Goal: Task Accomplishment & Management: Manage account settings

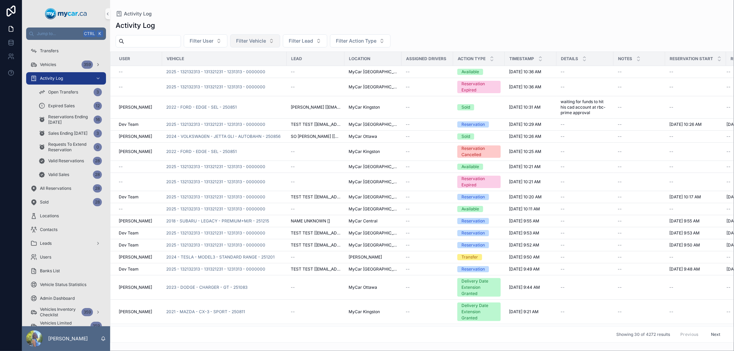
click at [266, 41] on span "Filter Vehicle" at bounding box center [251, 41] width 30 height 7
type input "******"
click at [264, 73] on div "2025 - TOYOTA - RAV4 - LE - 251207" at bounding box center [271, 68] width 83 height 11
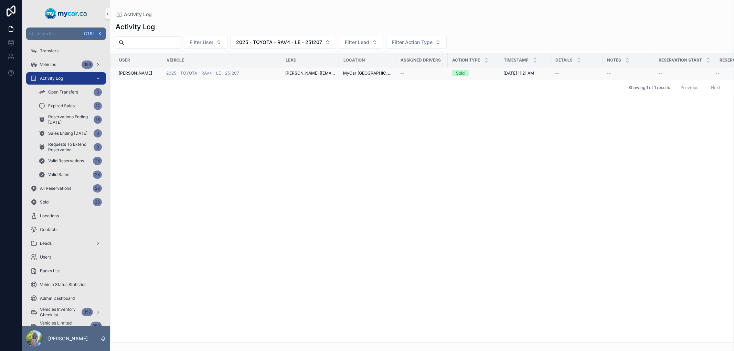
click at [205, 73] on span "2025 - TOYOTA - RAV4 - LE - 251207" at bounding box center [202, 74] width 73 height 6
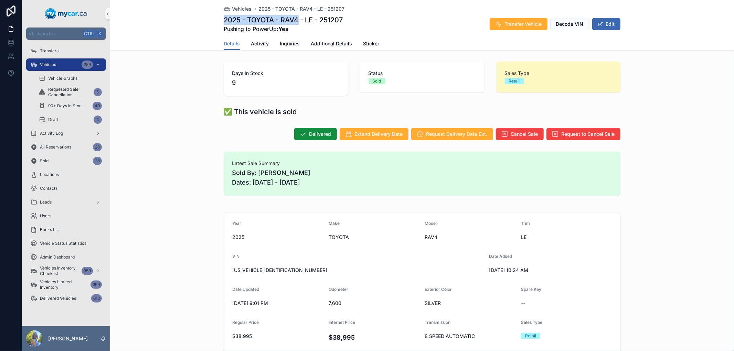
drag, startPoint x: 298, startPoint y: 18, endPoint x: 221, endPoint y: 16, distance: 76.8
click at [224, 16] on h1 "2025 - TOYOTA - RAV4 - LE - 251207" at bounding box center [283, 20] width 119 height 10
copy h1 "2025 - TOYOTA - RAV4"
click at [144, 94] on div "Days In Stock 9 Status Sold Sales Type Retail" at bounding box center [422, 79] width 624 height 40
click at [158, 170] on div "Latest Sale Summary Sold By: Eugene Saraceno Dates: 08/28/2025 - 09/05/2025" at bounding box center [422, 174] width 624 height 50
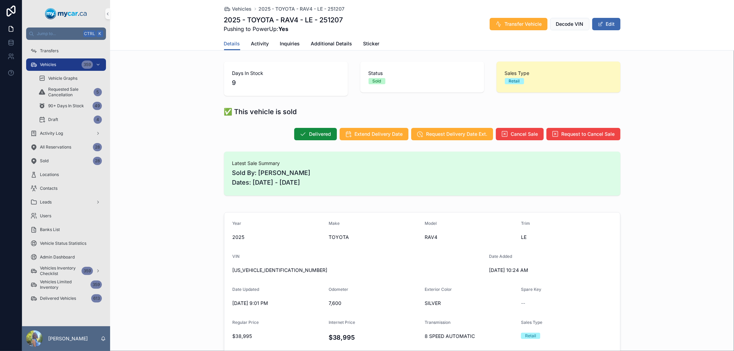
click at [188, 116] on div "✅ This vehicle is sold" at bounding box center [422, 111] width 624 height 15
click at [173, 114] on div "✅ This vehicle is sold" at bounding box center [422, 111] width 624 height 15
click at [56, 63] on div "Vehicles 360" at bounding box center [66, 64] width 72 height 11
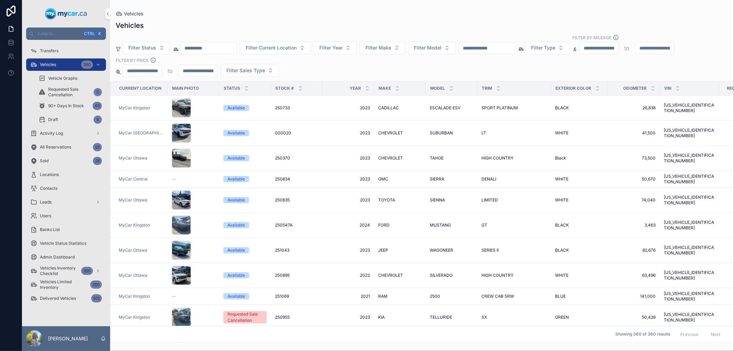
click at [502, 52] on input "text" at bounding box center [487, 48] width 56 height 10
click at [511, 14] on div "Vehicles" at bounding box center [422, 14] width 613 height 6
click at [506, 49] on input "text" at bounding box center [487, 48] width 56 height 10
click at [289, 17] on div "Vehicles Filter Status Filter Current Location Filter Year Filter Make Filter M…" at bounding box center [422, 180] width 624 height 327
click at [311, 49] on button "Filter Current Location" at bounding box center [275, 47] width 71 height 13
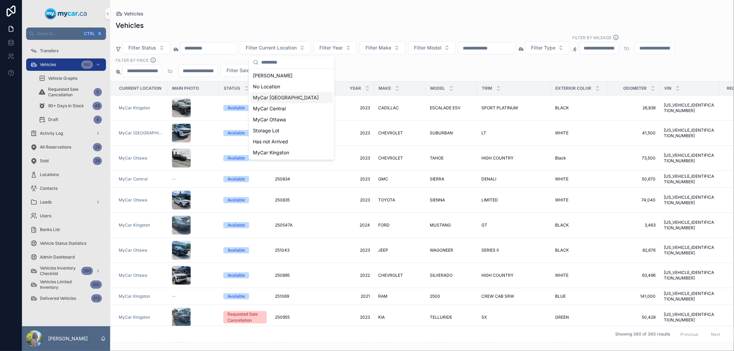
click at [295, 95] on div "MyCar [GEOGRAPHIC_DATA]" at bounding box center [291, 97] width 83 height 11
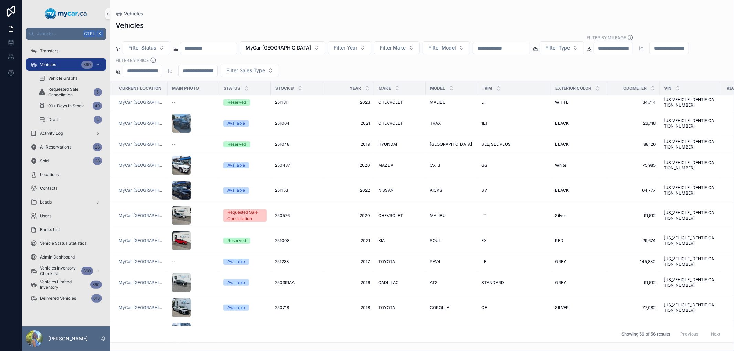
scroll to position [985, 0]
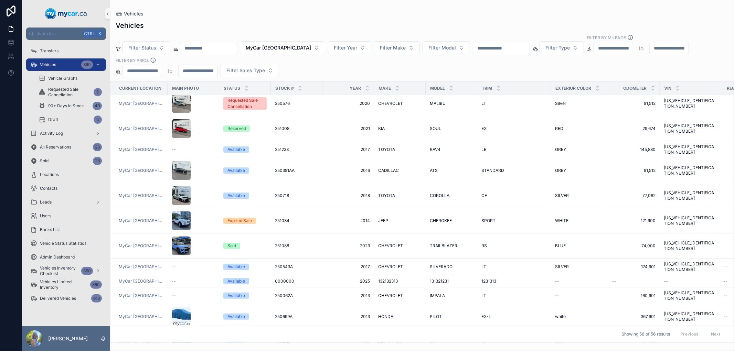
click at [314, 29] on div "Vehicles" at bounding box center [422, 26] width 613 height 10
click at [278, 243] on span "251088" at bounding box center [282, 246] width 14 height 6
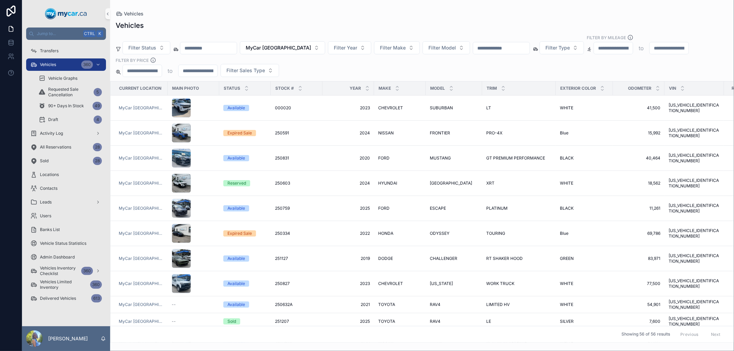
click at [349, 12] on div "Vehicles" at bounding box center [422, 14] width 613 height 6
click at [79, 67] on div "Vehicles 360" at bounding box center [66, 64] width 72 height 11
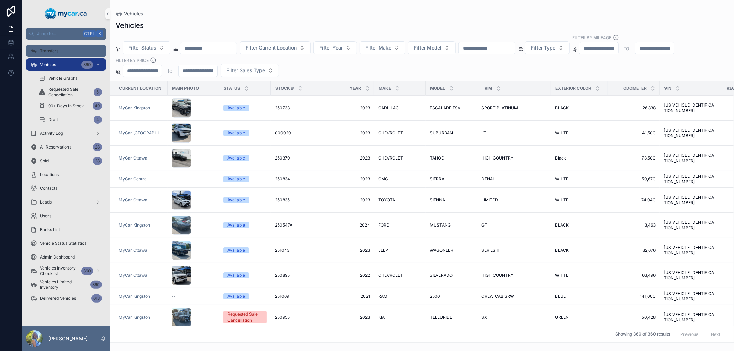
click at [54, 55] on div "Transfers" at bounding box center [66, 50] width 72 height 11
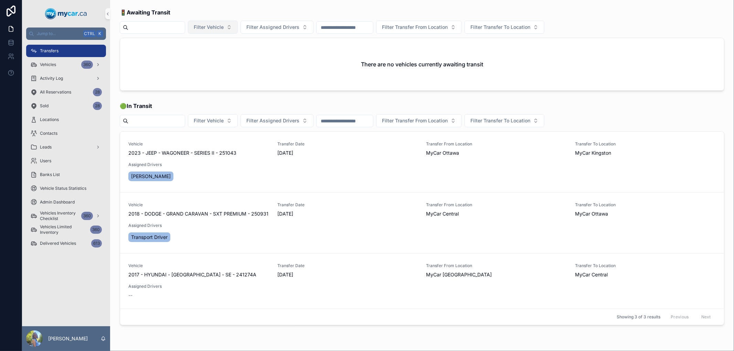
click at [220, 28] on span "Filter Vehicle" at bounding box center [209, 27] width 30 height 7
drag, startPoint x: 221, startPoint y: 40, endPoint x: 184, endPoint y: 43, distance: 36.6
click at [184, 43] on div "Jump to... Ctrl K Transfers Vehicles 360 Activity Log All Reservations 28 Sold …" at bounding box center [378, 175] width 712 height 351
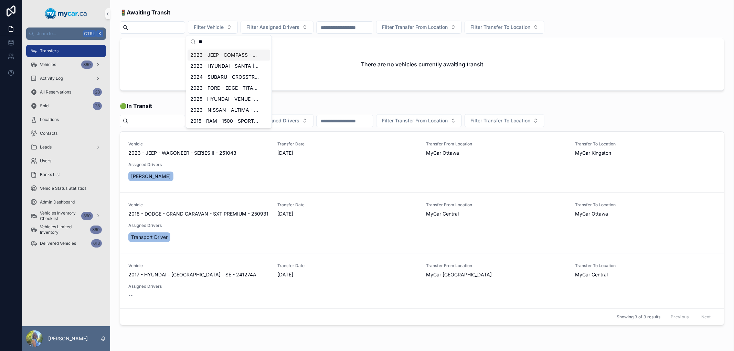
type input "*"
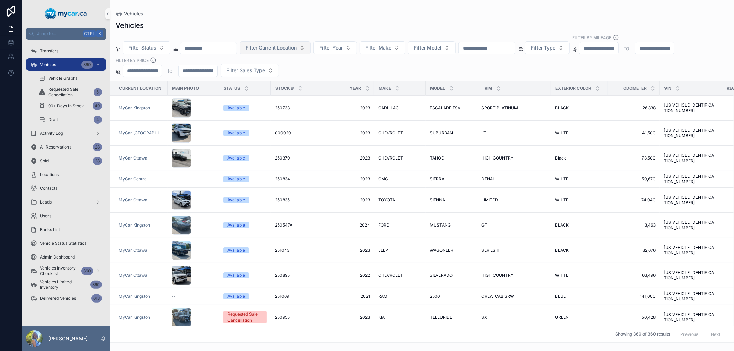
click at [285, 49] on span "Filter Current Location" at bounding box center [271, 47] width 51 height 7
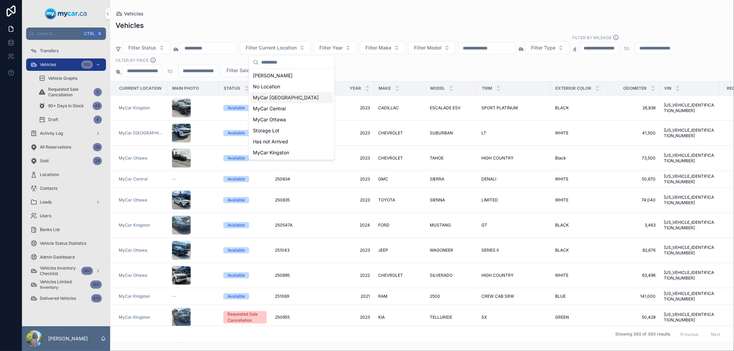
click at [287, 97] on span "MyCar [GEOGRAPHIC_DATA]" at bounding box center [286, 97] width 66 height 7
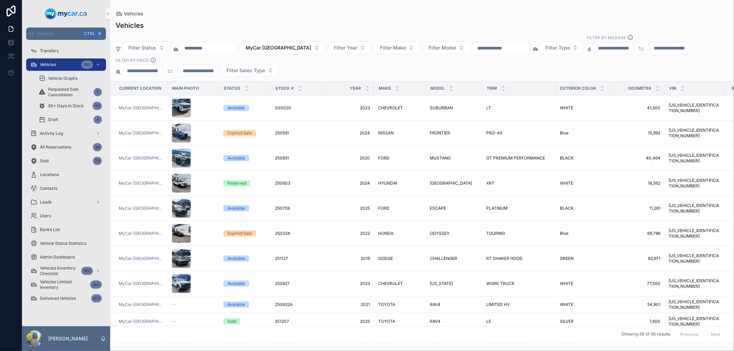
click at [477, 46] on input "text" at bounding box center [501, 48] width 56 height 10
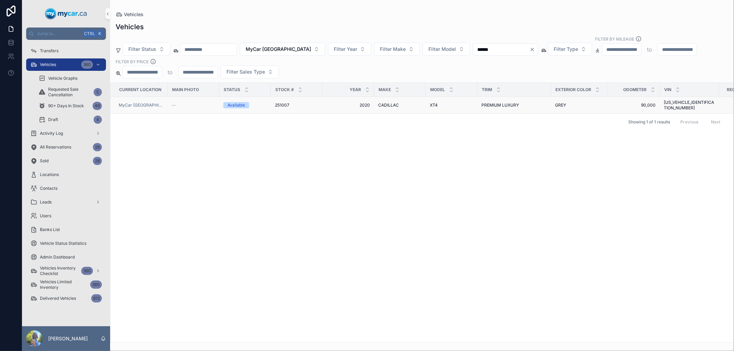
type input "******"
click at [277, 103] on span "251007" at bounding box center [282, 106] width 14 height 6
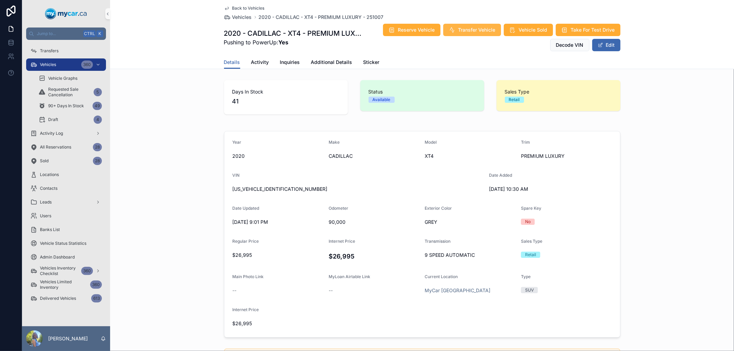
click at [479, 29] on span "Transfer Vehicle" at bounding box center [476, 29] width 37 height 7
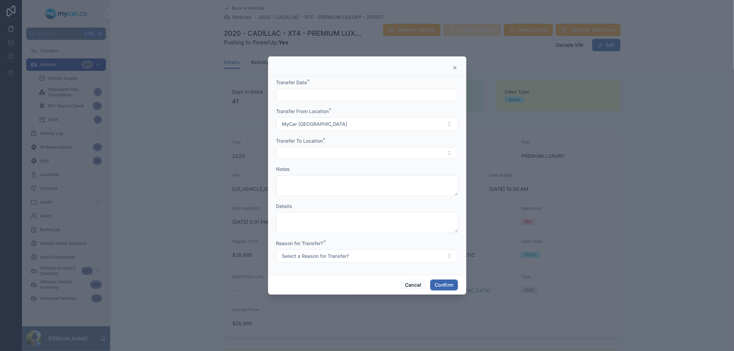
click at [379, 94] on input "text" at bounding box center [367, 95] width 181 height 10
click at [373, 111] on button "Today" at bounding box center [366, 112] width 27 height 12
type input "********"
click at [306, 152] on button "Select Button" at bounding box center [367, 153] width 182 height 12
click at [326, 202] on div "MyCar Central" at bounding box center [367, 202] width 178 height 11
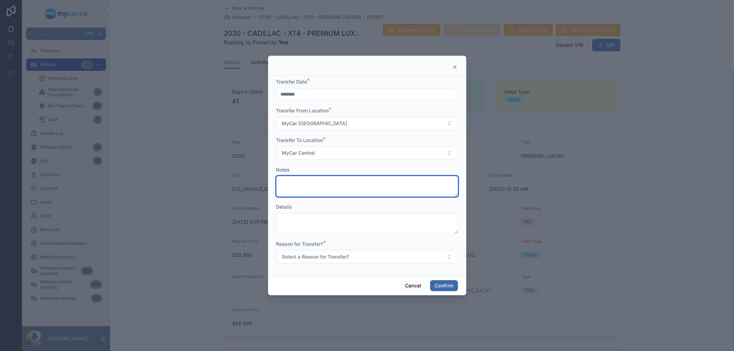
click at [330, 185] on textarea at bounding box center [367, 186] width 182 height 21
type textarea "**********"
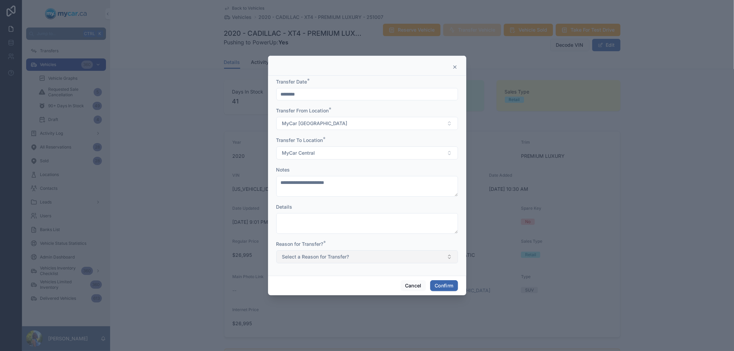
click at [361, 259] on button "Select a Reason for Transfer?" at bounding box center [367, 257] width 182 height 13
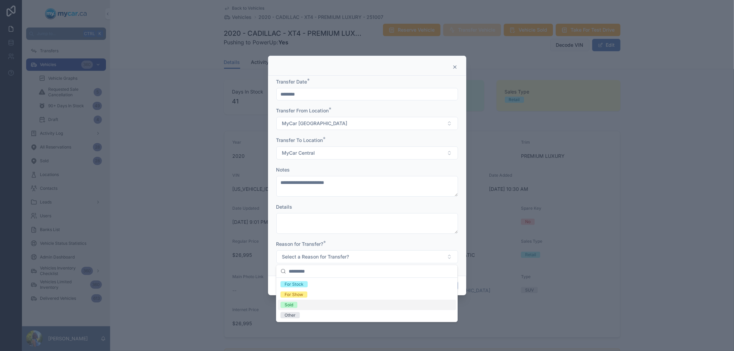
click at [323, 307] on div "Sold" at bounding box center [367, 305] width 178 height 10
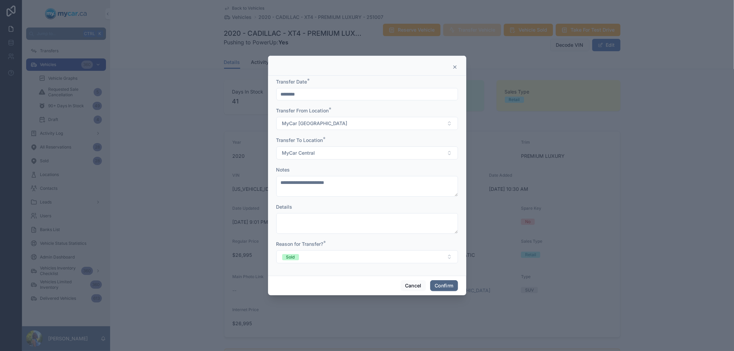
click at [447, 289] on button "Confirm" at bounding box center [444, 285] width 28 height 11
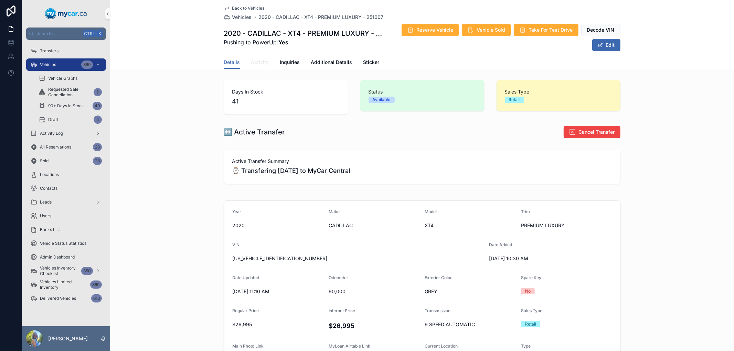
click at [261, 60] on span "Activity" at bounding box center [260, 62] width 18 height 7
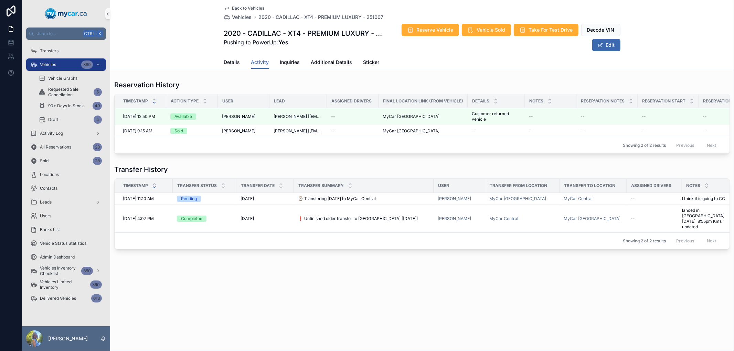
click at [321, 202] on span "⌚ Transfering today to MyCar Central" at bounding box center [337, 199] width 78 height 6
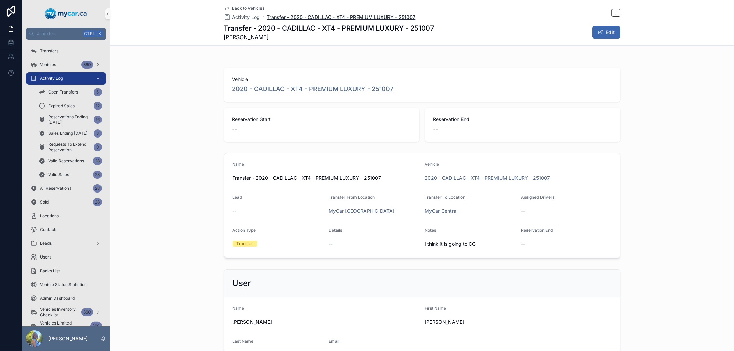
click at [320, 16] on span "Transfer - 2020 - CADILLAC - XT4 - PREMIUM LUXURY - 251007" at bounding box center [341, 17] width 149 height 7
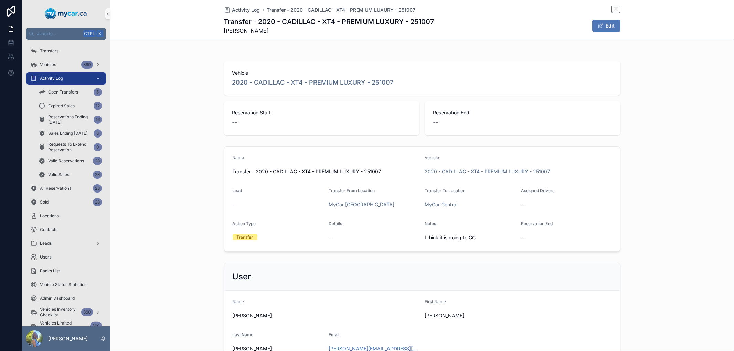
click at [603, 26] on button "Edit" at bounding box center [606, 26] width 28 height 12
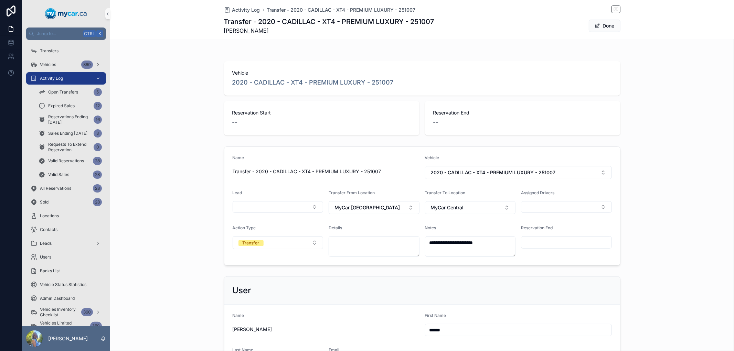
click at [655, 87] on div "Vehicle 2020 - CADILLAC - XT4 - PREMIUM LUXURY - 251007 Reservation Start -- Re…" at bounding box center [422, 98] width 624 height 80
click at [600, 208] on button "Select Button" at bounding box center [566, 207] width 91 height 12
click at [685, 166] on div "**********" at bounding box center [422, 206] width 624 height 125
click at [238, 10] on span "Activity Log" at bounding box center [246, 10] width 28 height 7
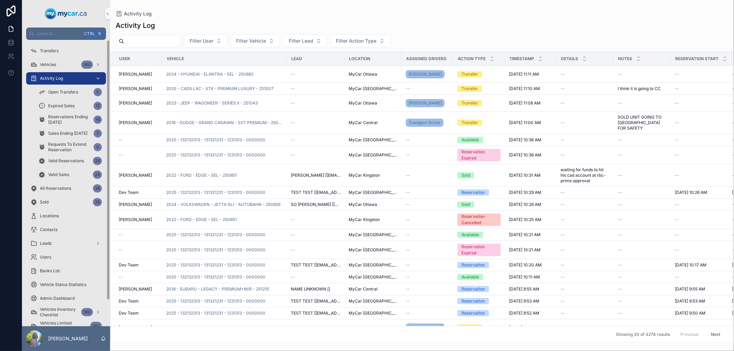
click at [70, 79] on div "Activity Log" at bounding box center [66, 78] width 72 height 11
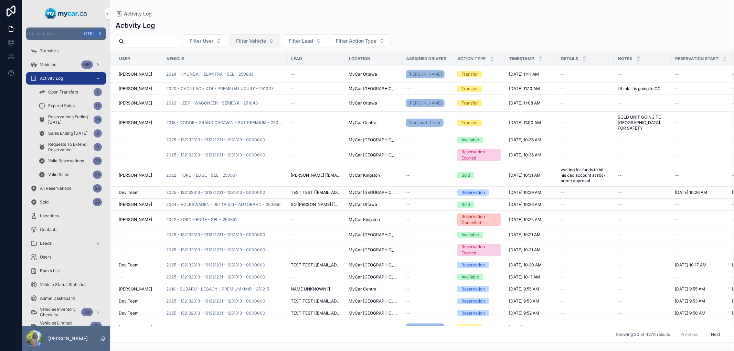
click at [264, 41] on span "Filter Vehicle" at bounding box center [251, 41] width 30 height 7
type input "******"
click at [260, 69] on span "2020 - CADILLAC - XT4 - PREMIUM LUXURY - 251007" at bounding box center [267, 68] width 69 height 7
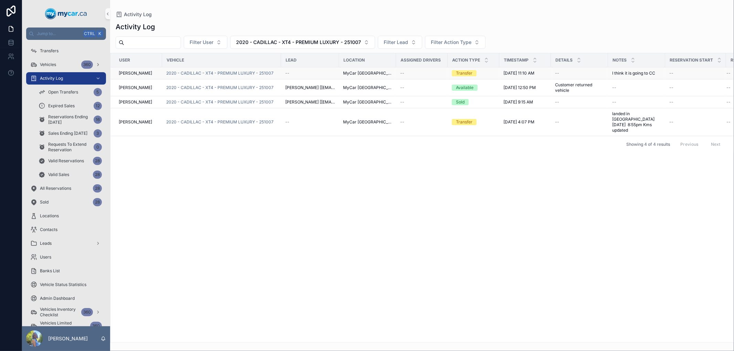
click at [247, 70] on td "2020 - CADILLAC - XT4 - PREMIUM LUXURY - 251007" at bounding box center [221, 73] width 119 height 12
click at [246, 74] on span "2020 - CADILLAC - XT4 - PREMIUM LUXURY - 251007" at bounding box center [219, 74] width 107 height 6
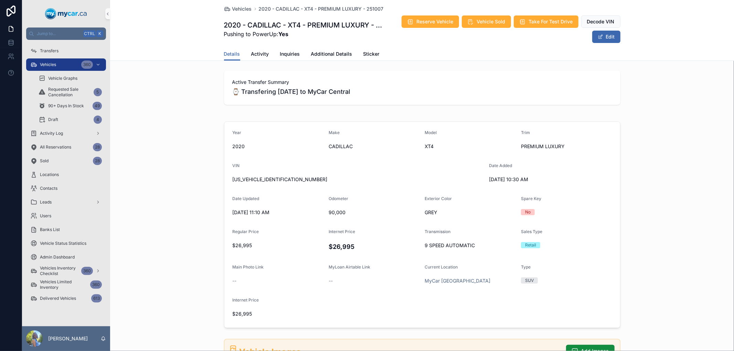
scroll to position [38, 0]
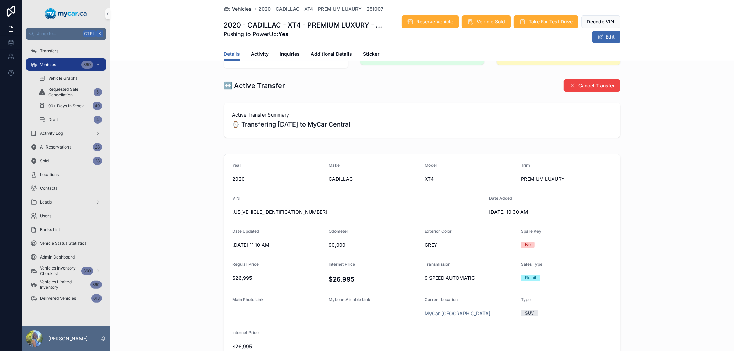
click at [244, 12] on span "Vehicles" at bounding box center [242, 9] width 20 height 7
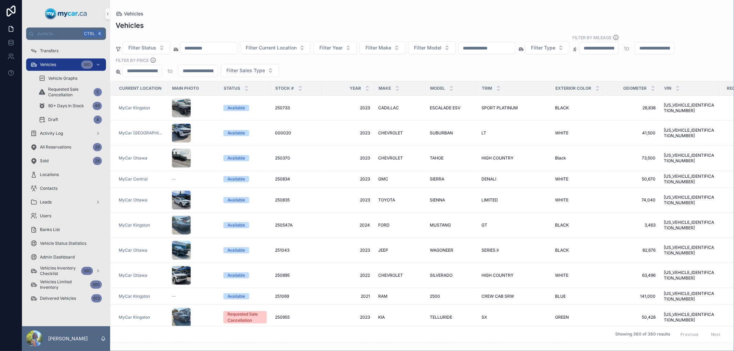
click at [515, 46] on input "text" at bounding box center [487, 48] width 56 height 10
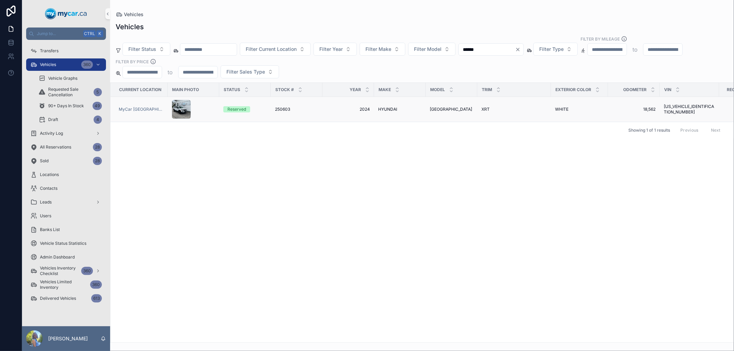
type input "******"
click at [277, 110] on span "250603" at bounding box center [282, 110] width 15 height 6
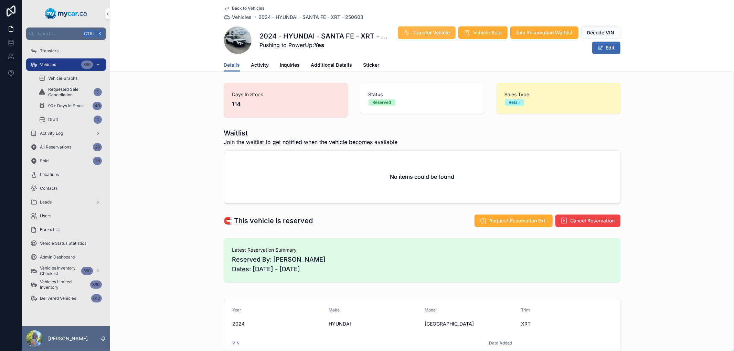
click at [427, 31] on span "Transfer Vehicle" at bounding box center [431, 32] width 37 height 7
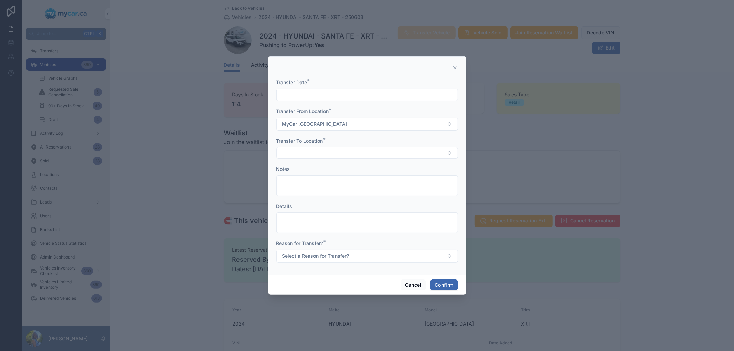
click at [381, 97] on input "text" at bounding box center [367, 95] width 181 height 10
click at [377, 112] on button "Today" at bounding box center [366, 112] width 27 height 12
type input "********"
click at [297, 152] on button "Select Button" at bounding box center [367, 153] width 182 height 12
click at [302, 202] on span "MyCar Central" at bounding box center [296, 202] width 33 height 7
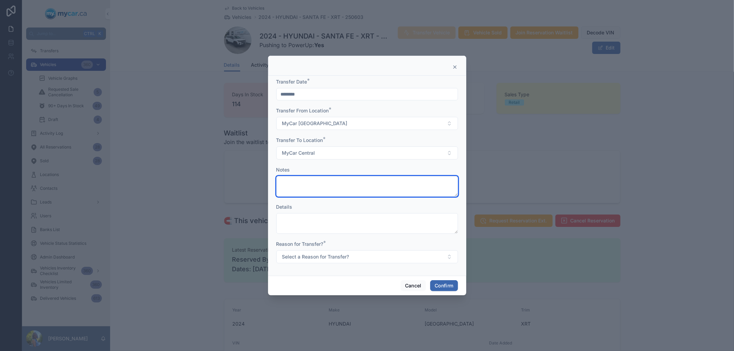
click at [312, 187] on textarea at bounding box center [367, 186] width 182 height 21
type textarea "**********"
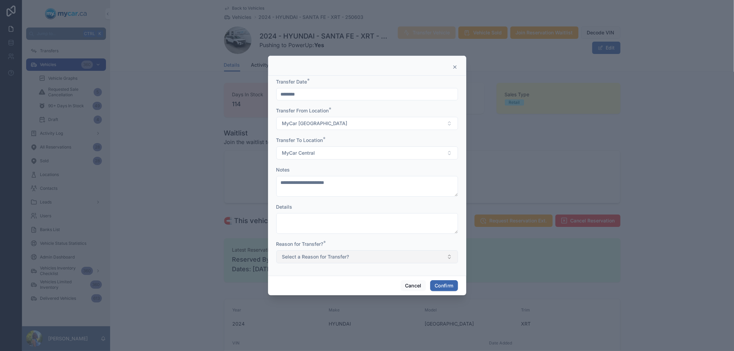
click at [450, 257] on button "Select a Reason for Transfer?" at bounding box center [367, 257] width 182 height 13
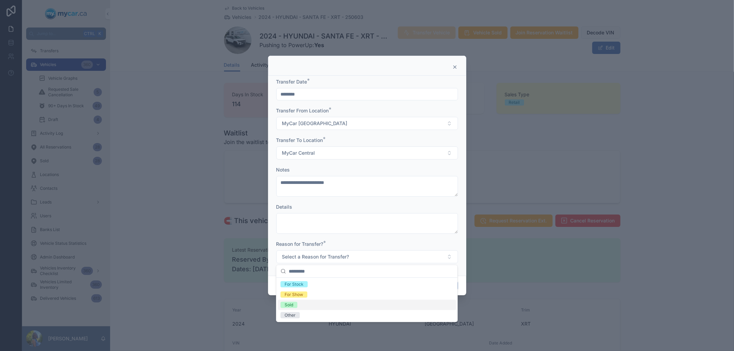
click at [350, 310] on div "Sold" at bounding box center [367, 305] width 178 height 10
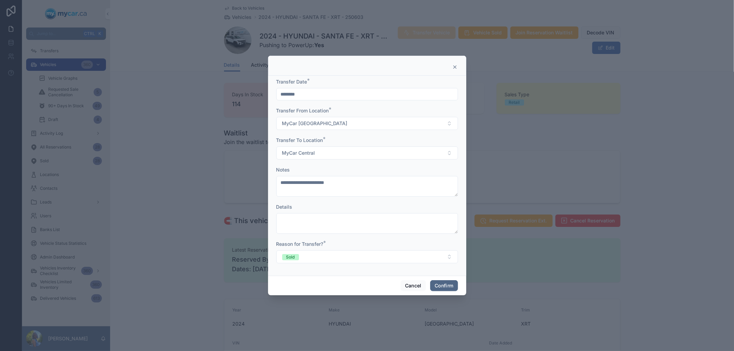
click at [445, 287] on button "Confirm" at bounding box center [444, 285] width 28 height 11
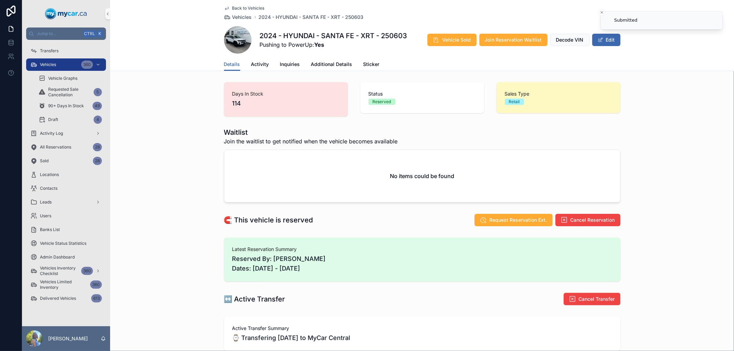
click at [657, 161] on div "Waitlist Join the waitlist to get notified when the vehicle becomes available N…" at bounding box center [422, 165] width 624 height 81
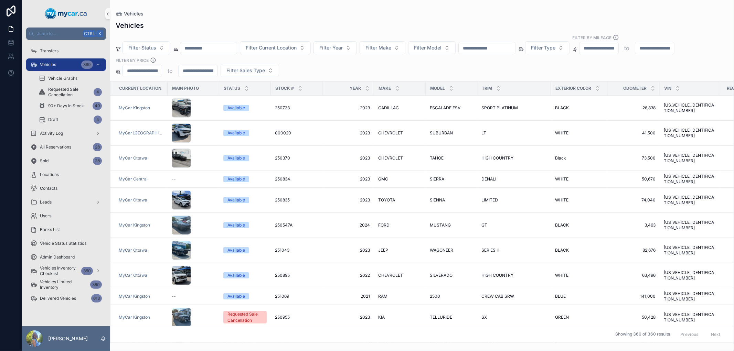
click at [486, 49] on input "text" at bounding box center [487, 48] width 56 height 10
paste input "******"
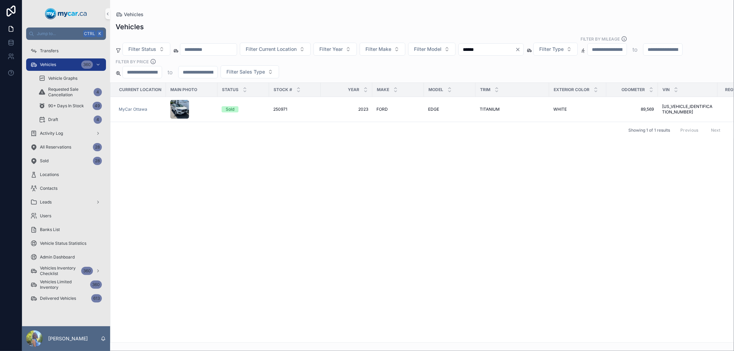
click at [481, 49] on input "******" at bounding box center [487, 50] width 56 height 10
type input "******"
click at [286, 108] on span "250971" at bounding box center [280, 110] width 14 height 6
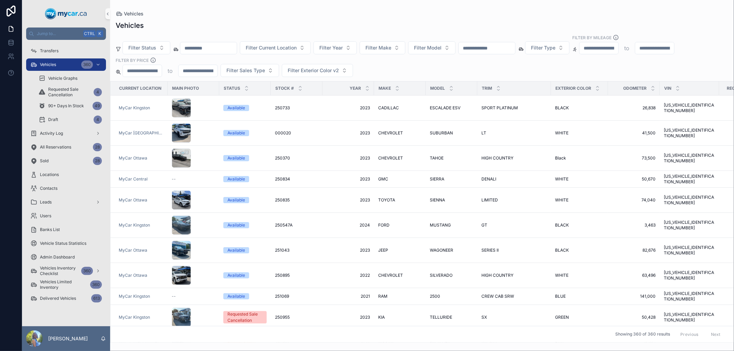
click at [493, 49] on input "text" at bounding box center [487, 48] width 56 height 10
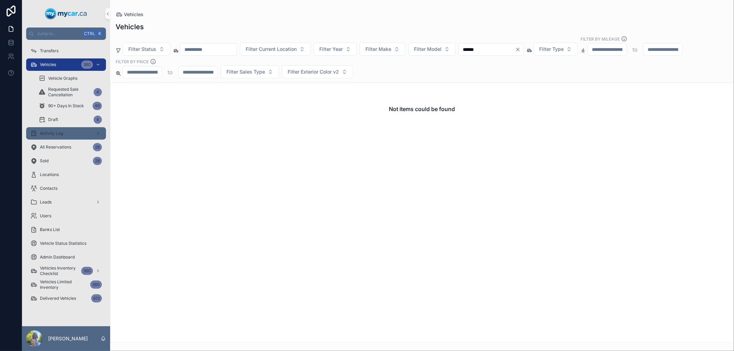
type input "******"
click at [59, 132] on span "Activity Log" at bounding box center [51, 134] width 23 height 6
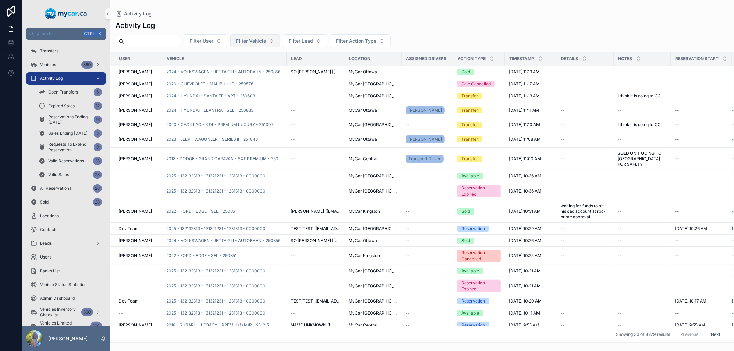
click at [260, 42] on span "Filter Vehicle" at bounding box center [251, 41] width 30 height 7
type input "******"
click at [259, 68] on span "2023 - TOYOTA - RAV4 - XLE PREMIUM - 251068" at bounding box center [267, 68] width 69 height 7
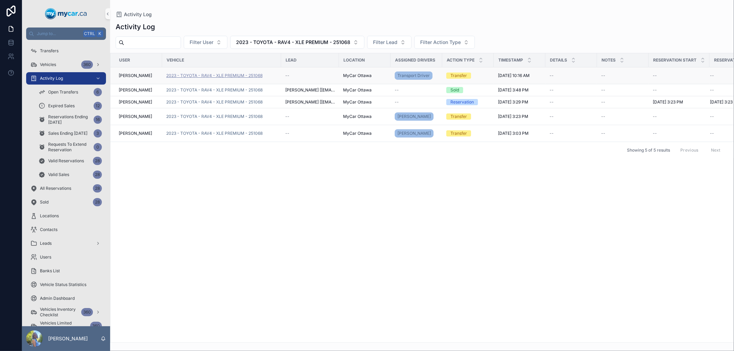
click at [229, 76] on span "2023 - TOYOTA - RAV4 - XLE PREMIUM - 251068" at bounding box center [214, 76] width 96 height 6
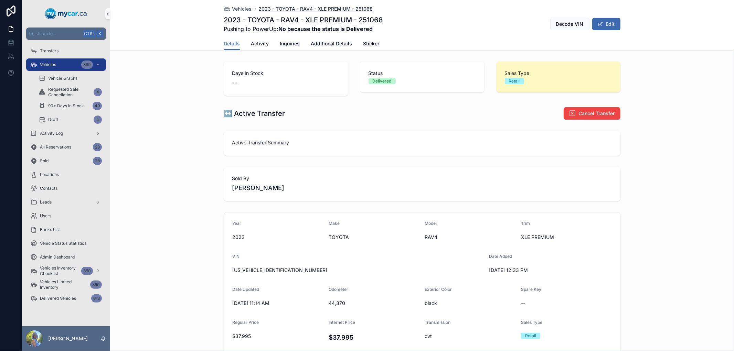
click at [315, 9] on span "2023 - TOYOTA - RAV4 - XLE PREMIUM - 251068" at bounding box center [316, 9] width 114 height 7
click at [258, 41] on span "Activity" at bounding box center [260, 43] width 18 height 7
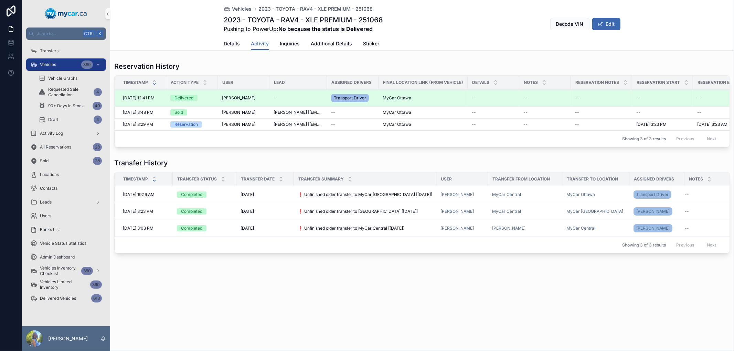
click at [193, 98] on span "Delivered" at bounding box center [183, 98] width 27 height 6
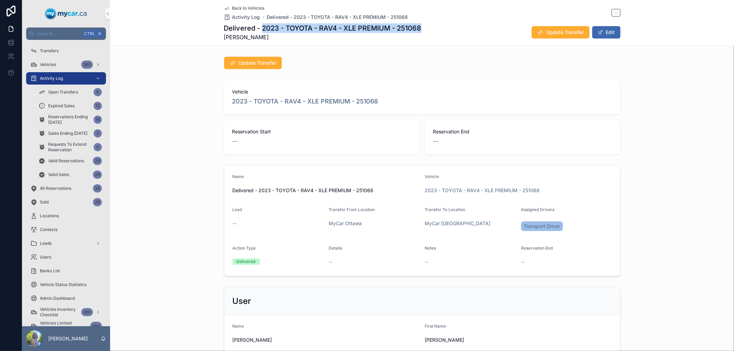
drag, startPoint x: 424, startPoint y: 28, endPoint x: 259, endPoint y: 28, distance: 164.5
click at [259, 28] on div "Delivered - 2023 - TOYOTA - RAV4 - XLE PREMIUM - 251068 Erin Kohlsmith Update T…" at bounding box center [422, 32] width 396 height 18
copy h1 "2023 - TOYOTA - RAV4 - XLE PREMIUM - 251068"
click at [547, 31] on span "Update Transfer" at bounding box center [565, 32] width 37 height 7
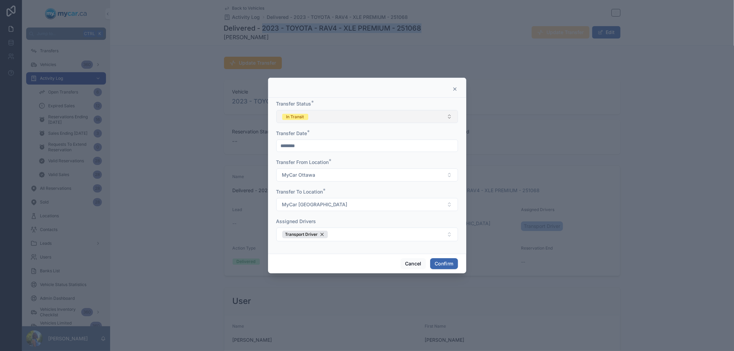
click at [447, 115] on button "In Transit" at bounding box center [367, 116] width 182 height 13
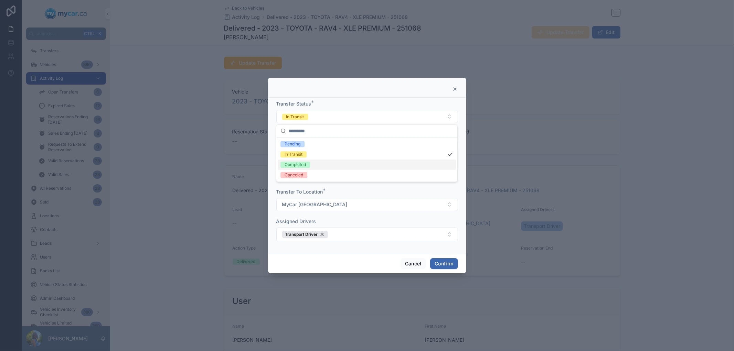
click at [407, 169] on div "Completed" at bounding box center [367, 165] width 178 height 10
click at [322, 233] on div "Transport Driver" at bounding box center [305, 235] width 46 height 8
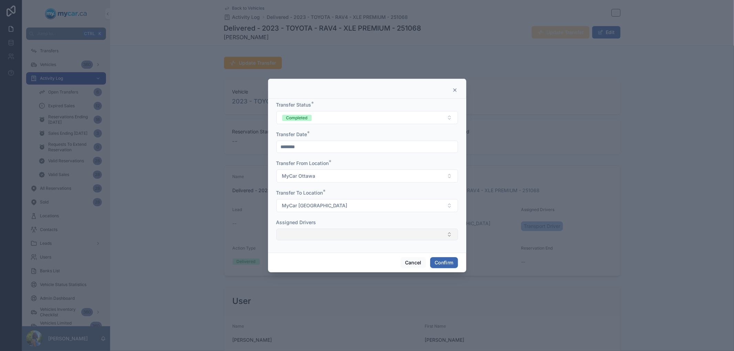
click at [322, 233] on button "Select Button" at bounding box center [367, 235] width 182 height 12
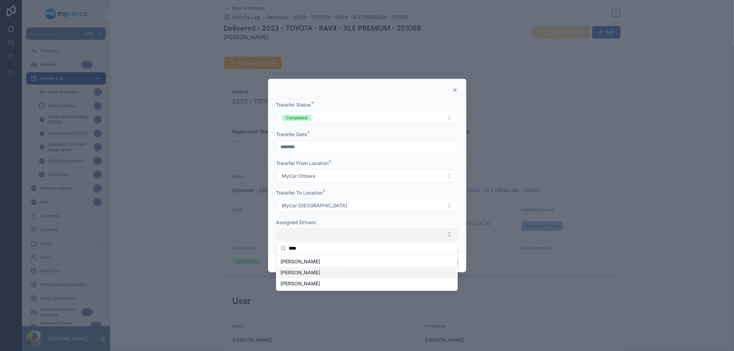
type input "****"
click at [298, 275] on span "[PERSON_NAME]" at bounding box center [300, 272] width 40 height 7
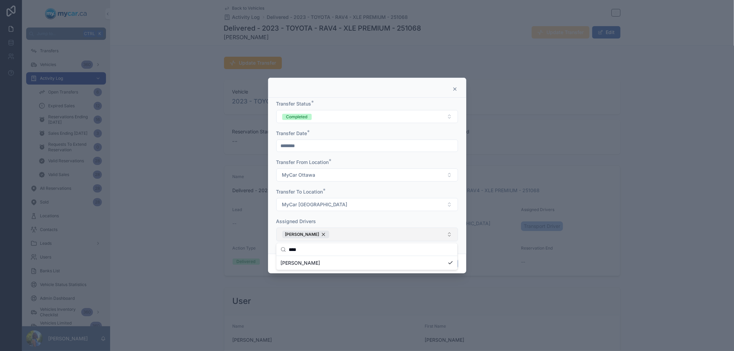
click at [438, 219] on div "Assigned Drivers" at bounding box center [367, 221] width 182 height 7
click at [443, 263] on button "Confirm" at bounding box center [444, 263] width 28 height 11
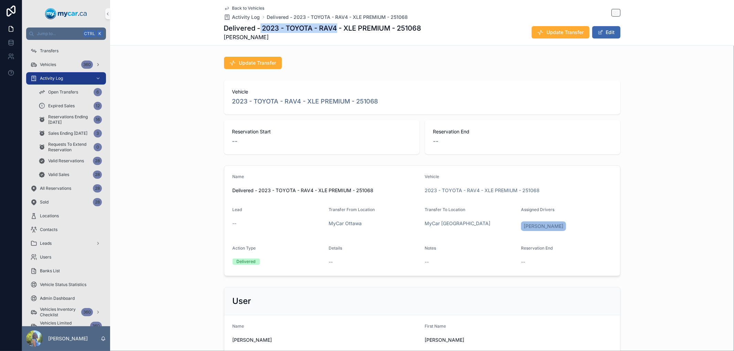
drag, startPoint x: 334, startPoint y: 29, endPoint x: 258, endPoint y: 29, distance: 76.4
click at [258, 29] on h1 "Delivered - 2023 - TOYOTA - RAV4 - XLE PREMIUM - 251068" at bounding box center [323, 28] width 198 height 10
copy h1 "2023 - TOYOTA - RAV4"
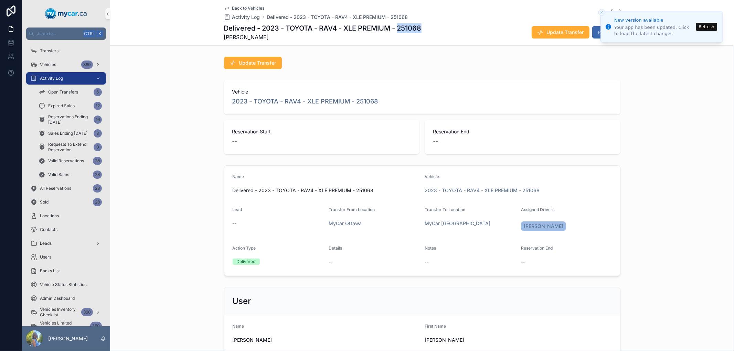
drag, startPoint x: 422, startPoint y: 29, endPoint x: 397, endPoint y: 29, distance: 24.1
click at [397, 29] on div "Delivered - 2023 - TOYOTA - RAV4 - XLE PREMIUM - 251068 Erin Kohlsmith Update T…" at bounding box center [422, 32] width 396 height 18
copy h1 "251068"
click at [314, 65] on div "Update Transfer" at bounding box center [422, 63] width 396 height 12
click at [710, 25] on button "Refresh" at bounding box center [706, 27] width 21 height 8
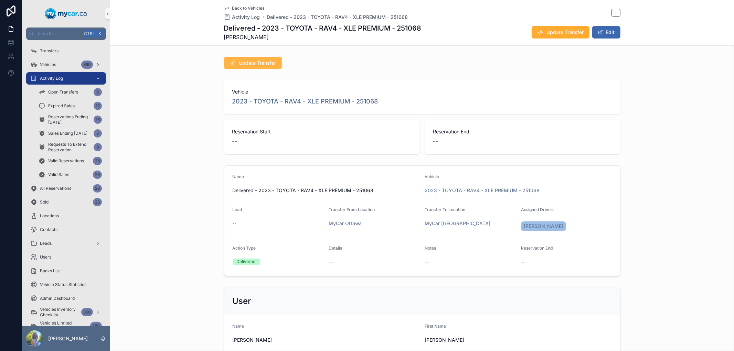
click at [240, 60] on span "Update Transfer" at bounding box center [257, 63] width 37 height 7
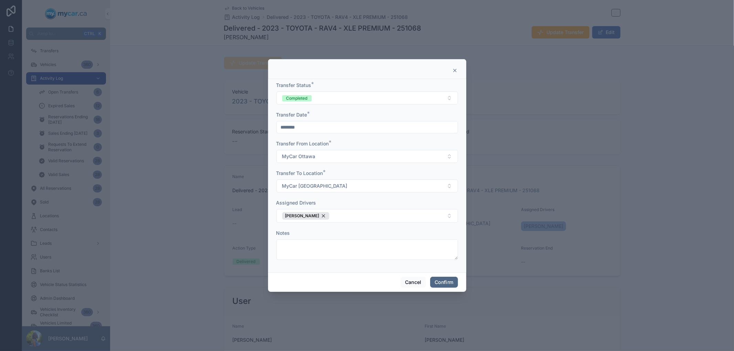
click at [442, 281] on button "Confirm" at bounding box center [444, 282] width 28 height 11
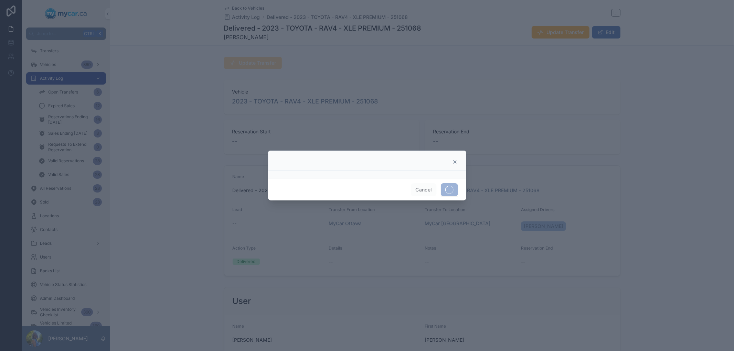
click at [174, 239] on div at bounding box center [367, 175] width 734 height 351
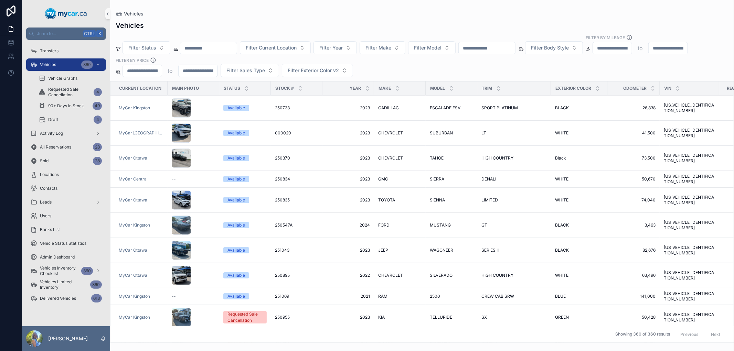
click at [505, 49] on input "text" at bounding box center [487, 48] width 56 height 10
click at [329, 32] on div "Vehicles Filter Status Filter Current Location Filter Year Filter Make Filter M…" at bounding box center [422, 180] width 624 height 327
click at [269, 22] on div "Vehicles" at bounding box center [422, 26] width 613 height 10
click at [288, 46] on span "Filter Current Location" at bounding box center [271, 47] width 51 height 7
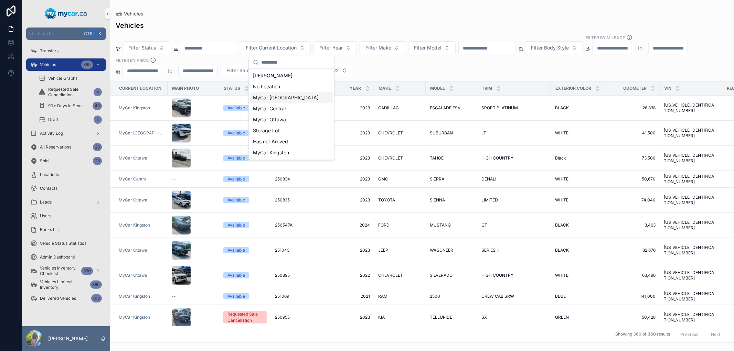
click at [278, 99] on span "MyCar [GEOGRAPHIC_DATA]" at bounding box center [286, 97] width 66 height 7
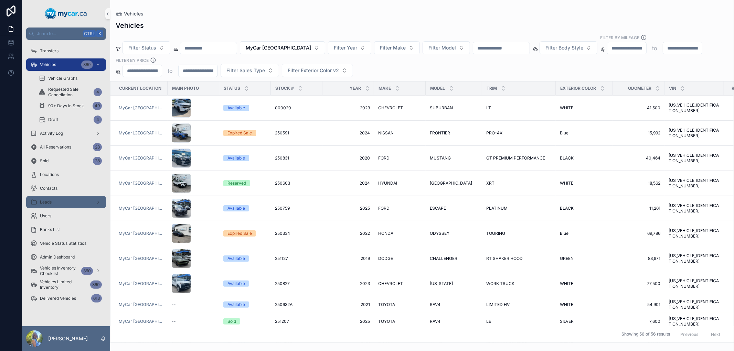
click at [77, 198] on div "Leads" at bounding box center [66, 202] width 72 height 11
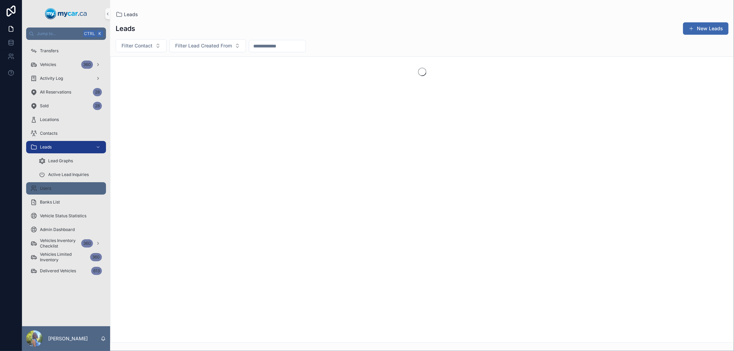
click at [77, 188] on div "Users" at bounding box center [66, 188] width 72 height 11
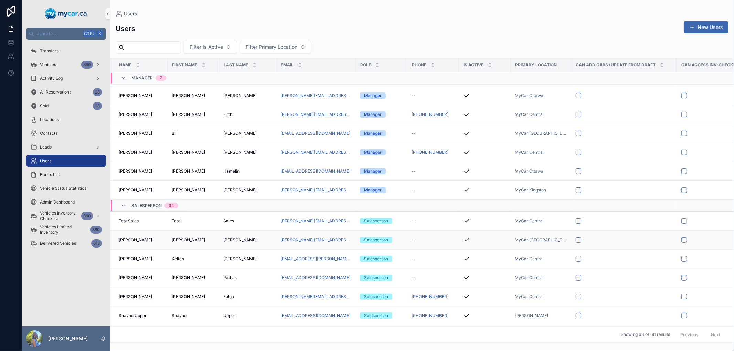
scroll to position [153, 0]
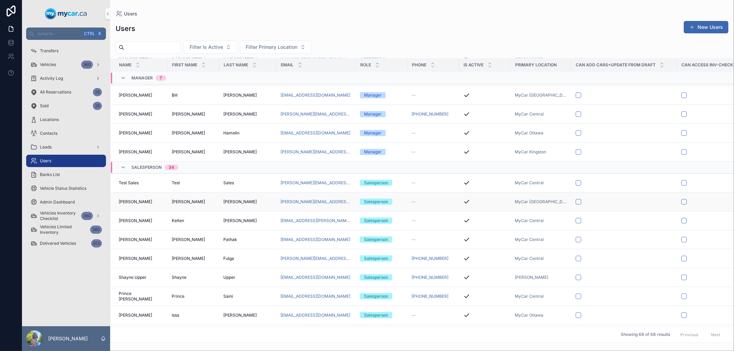
click at [143, 202] on span "[PERSON_NAME]" at bounding box center [135, 202] width 33 height 6
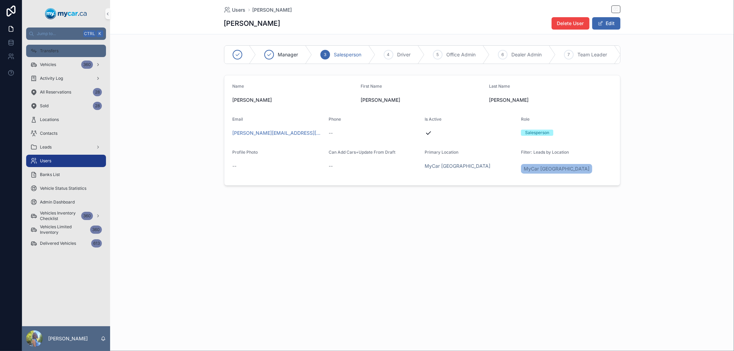
click at [63, 49] on div "Transfers" at bounding box center [66, 50] width 72 height 11
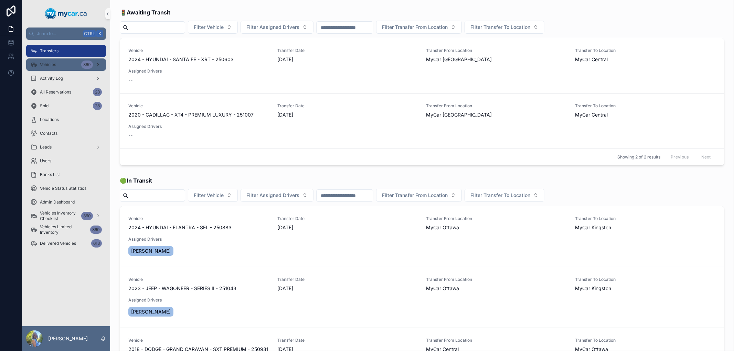
click at [40, 59] on div "Vehicles 360" at bounding box center [66, 64] width 72 height 11
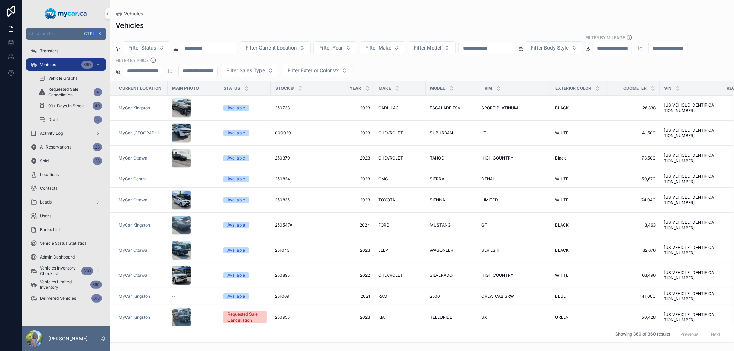
click at [512, 50] on input "text" at bounding box center [487, 48] width 56 height 10
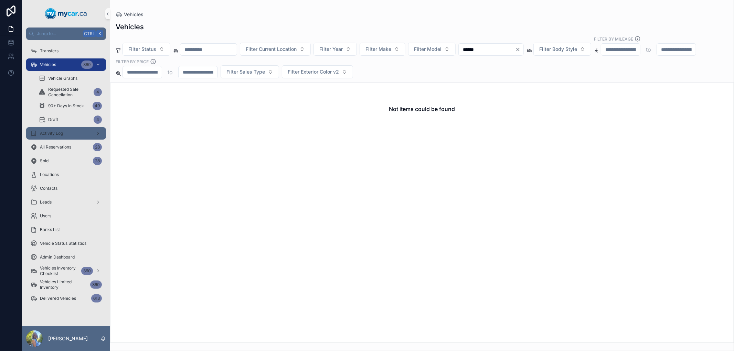
type input "******"
click at [61, 135] on span "Activity Log" at bounding box center [51, 134] width 23 height 6
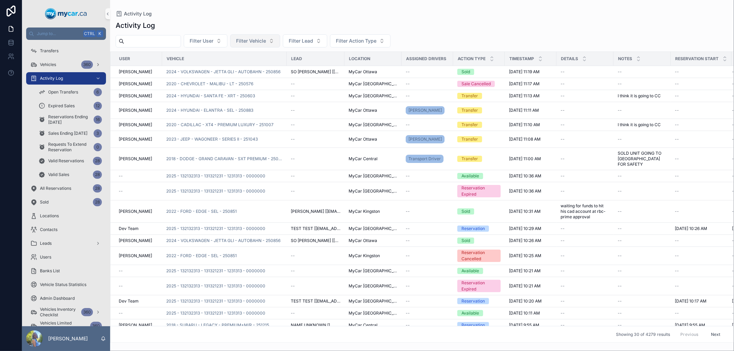
click at [263, 40] on span "Filter Vehicle" at bounding box center [251, 41] width 30 height 7
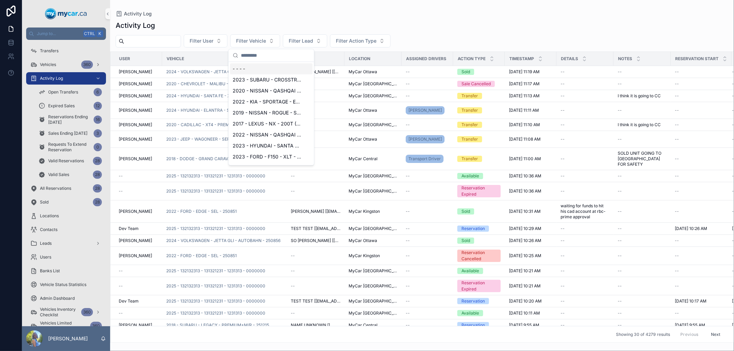
click at [260, 57] on input "text" at bounding box center [275, 55] width 69 height 12
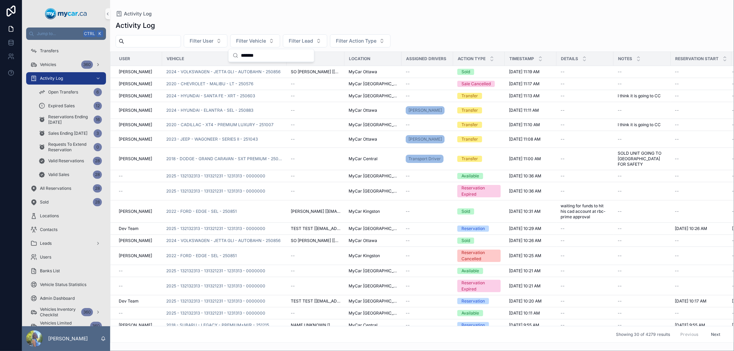
drag, startPoint x: 266, startPoint y: 52, endPoint x: 215, endPoint y: 60, distance: 51.8
click at [215, 60] on div "Jump to... Ctrl K Transfers Vehicles 360 Activity Log Open Transfers 6 Expired …" at bounding box center [378, 175] width 712 height 351
click at [261, 54] on input "**********" at bounding box center [275, 55] width 69 height 12
click at [261, 54] on input "******" at bounding box center [275, 55] width 69 height 12
type input "******"
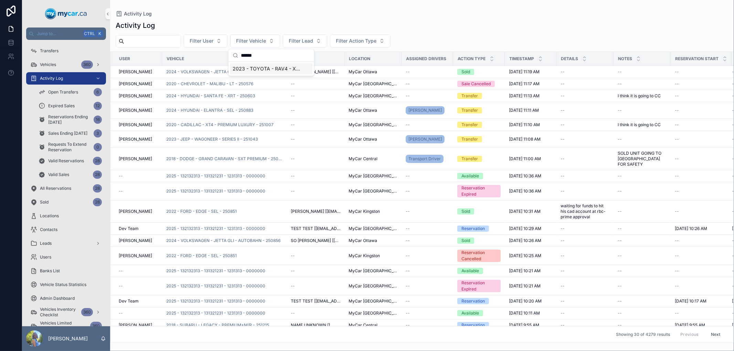
click at [263, 71] on span "2023 - TOYOTA - RAV4 - XLE PREMIUM - 251068" at bounding box center [267, 68] width 69 height 7
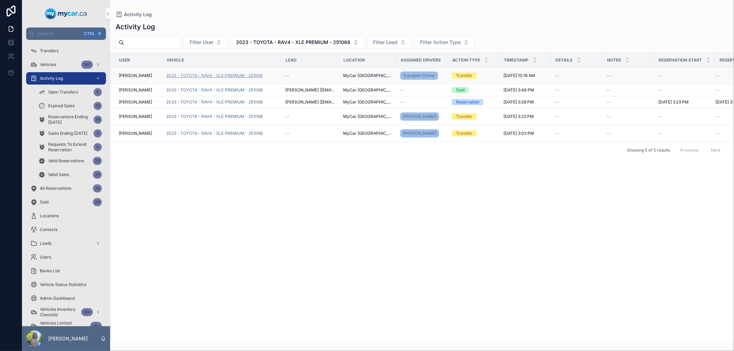
click at [260, 73] on span "2023 - TOYOTA - RAV4 - XLE PREMIUM - 251068" at bounding box center [214, 76] width 96 height 6
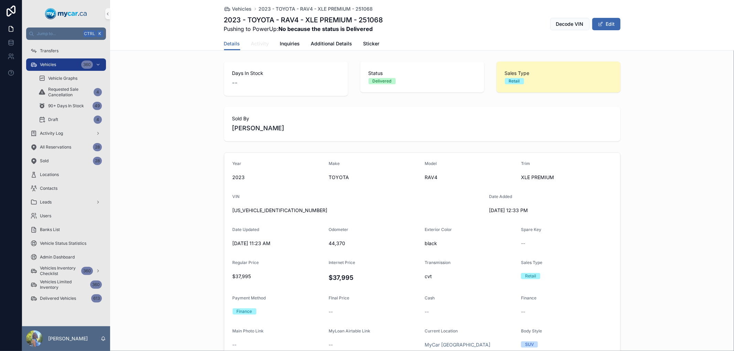
click at [262, 43] on span "Activity" at bounding box center [260, 43] width 18 height 7
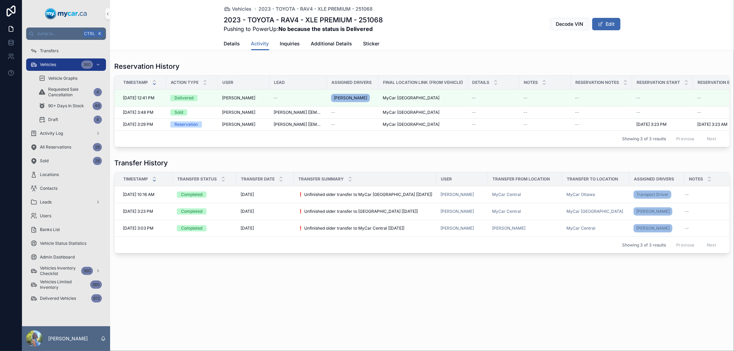
click at [190, 18] on div "Vehicles 2023 - TOYOTA - RAV4 - XLE PREMIUM - 251068 2023 - TOYOTA - RAV4 - XLE…" at bounding box center [422, 25] width 624 height 51
click at [194, 24] on div "Vehicles 2023 - TOYOTA - RAV4 - XLE PREMIUM - 251068 2023 - TOYOTA - RAV4 - XLE…" at bounding box center [422, 25] width 624 height 51
click at [301, 7] on span "2023 - TOYOTA - RAV4 - XLE PREMIUM - 251068" at bounding box center [316, 9] width 114 height 7
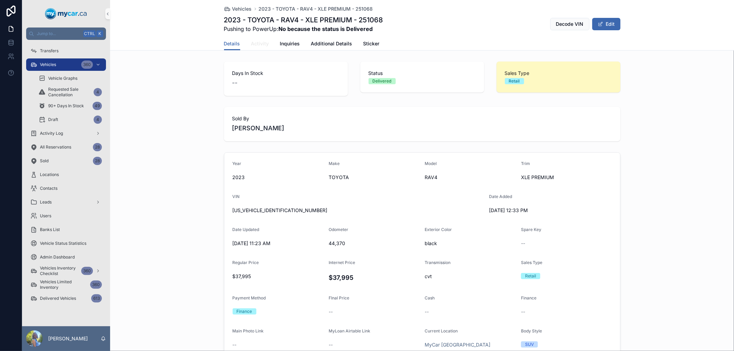
click at [255, 40] on span "Activity" at bounding box center [260, 43] width 18 height 7
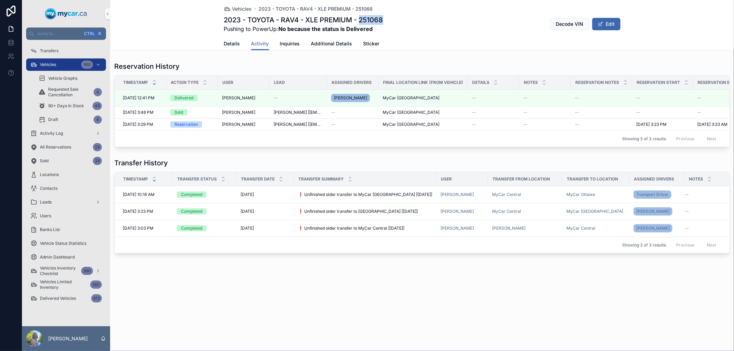
drag, startPoint x: 387, startPoint y: 20, endPoint x: 362, endPoint y: 20, distance: 25.5
click at [362, 20] on div "2023 - TOYOTA - RAV4 - XLE PREMIUM - 251068 Pushing to PowerUp: No because the …" at bounding box center [422, 24] width 396 height 18
copy h1 "251068"
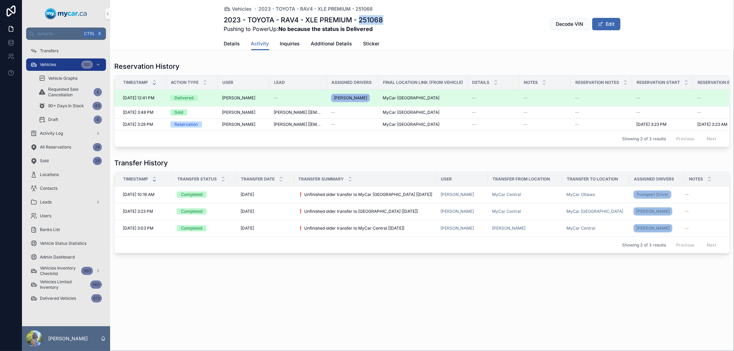
click at [179, 99] on div "Delivered" at bounding box center [183, 98] width 19 height 6
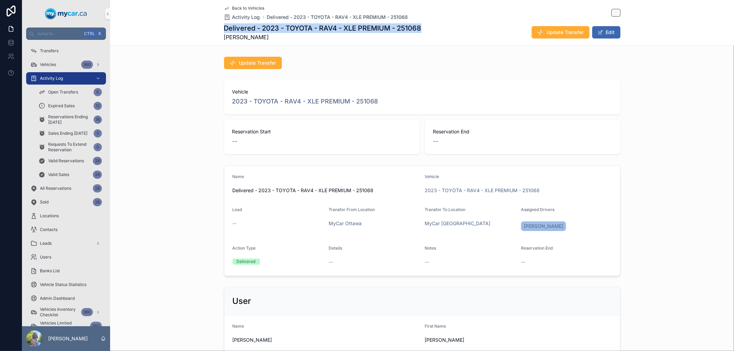
drag, startPoint x: 422, startPoint y: 27, endPoint x: 219, endPoint y: 31, distance: 202.7
click at [219, 31] on div "Back to Vehicles Activity Log Delivered - 2023 - TOYOTA - RAV4 - XLE PREMIUM - …" at bounding box center [422, 23] width 624 height 46
copy h1 "Delivered - 2023 - TOYOTA - RAV4 - XLE PREMIUM - 251068"
click at [259, 60] on span "Update Transfer" at bounding box center [257, 63] width 37 height 7
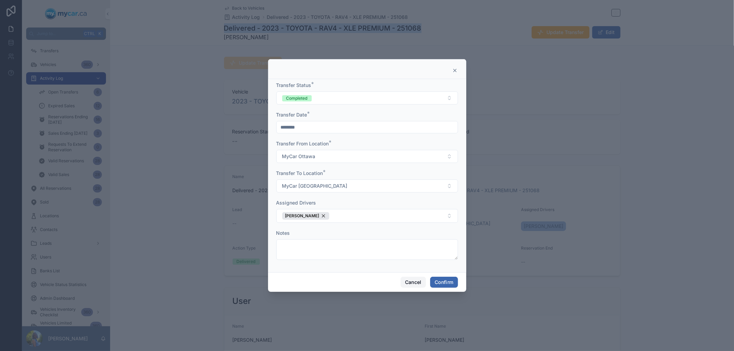
click at [416, 283] on button "Cancel" at bounding box center [413, 282] width 25 height 11
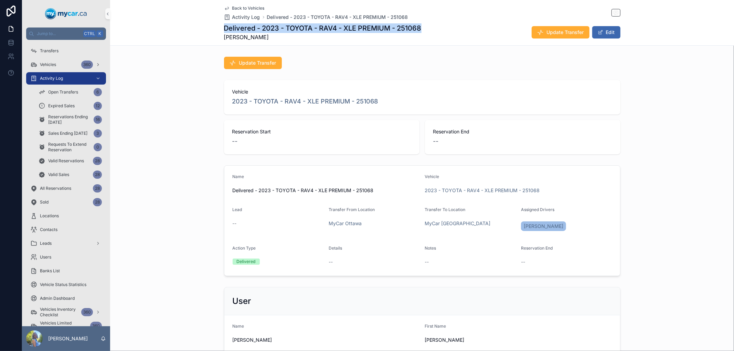
click at [442, 26] on div "Delivered - 2023 - TOYOTA - RAV4 - XLE PREMIUM - 251068 [PERSON_NAME] Update Tr…" at bounding box center [422, 32] width 396 height 18
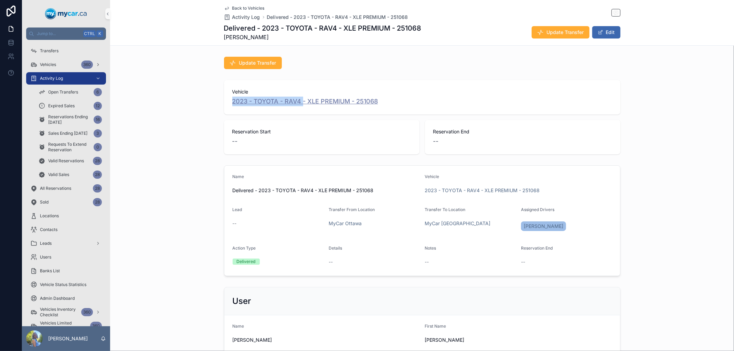
drag, startPoint x: 227, startPoint y: 102, endPoint x: 299, endPoint y: 106, distance: 72.0
click at [299, 106] on div "Vehicle 2023 - TOYOTA - RAV4 - XLE PREMIUM - 251068" at bounding box center [422, 97] width 396 height 34
copy span "2023 - TOYOTA - RAV4"
click at [293, 15] on span "Delivered - 2023 - TOYOTA - RAV4 - XLE PREMIUM - 251068" at bounding box center [337, 17] width 141 height 7
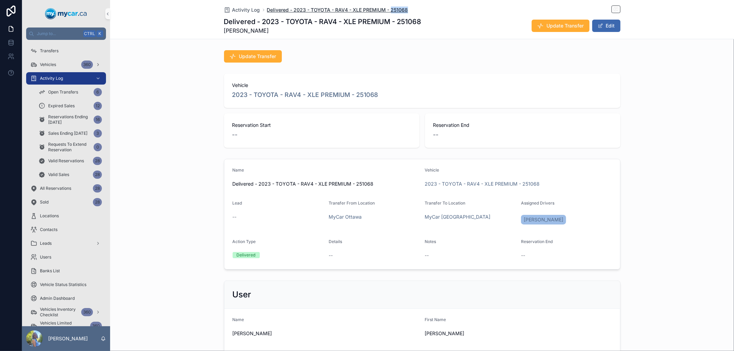
drag, startPoint x: 410, startPoint y: 9, endPoint x: 387, endPoint y: 9, distance: 22.7
click at [387, 9] on div "Activity Log Delivered - 2023 - TOYOTA - RAV4 - XLE PREMIUM - 251068" at bounding box center [422, 10] width 396 height 9
copy span "251068"
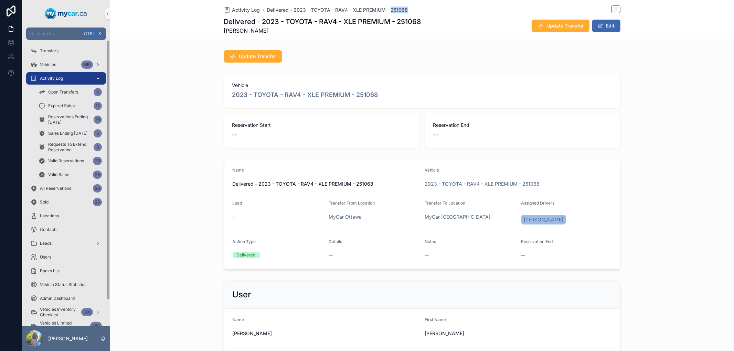
click at [64, 77] on div "Activity Log" at bounding box center [66, 78] width 72 height 11
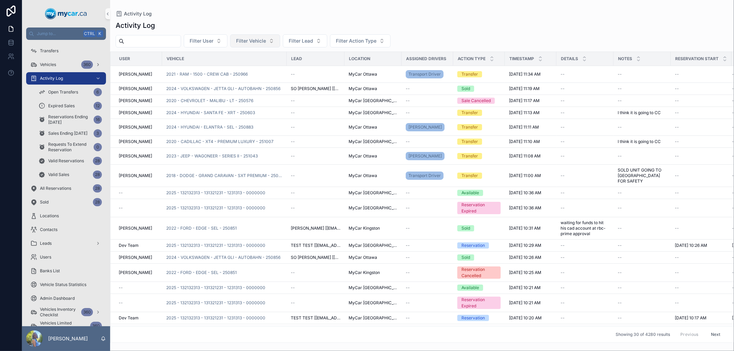
click at [266, 40] on span "Filter Vehicle" at bounding box center [251, 41] width 30 height 7
type input "******"
click at [266, 71] on span "2023 - TOYOTA - RAV4 - XLE PREMIUM - 251068" at bounding box center [267, 68] width 69 height 7
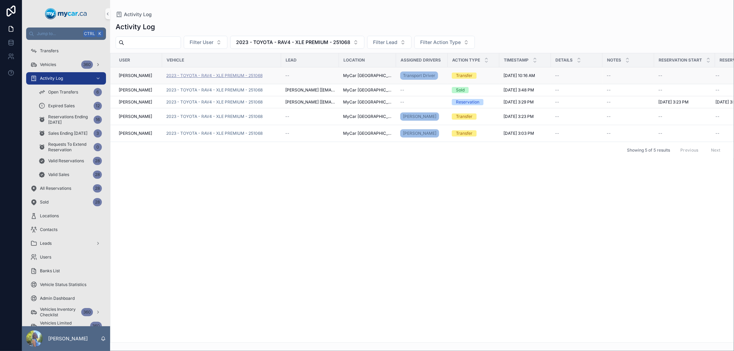
click at [225, 75] on span "2023 - TOYOTA - RAV4 - XLE PREMIUM - 251068" at bounding box center [214, 76] width 96 height 6
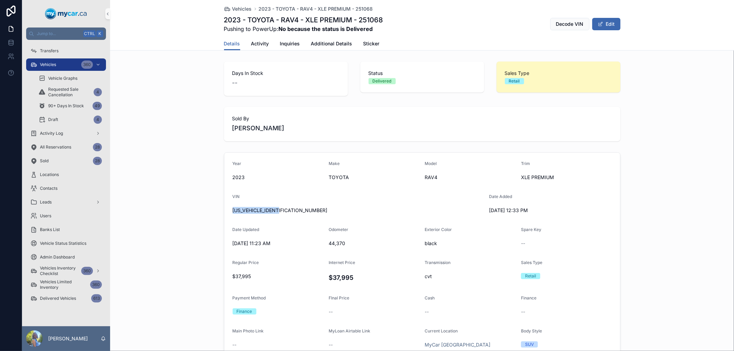
drag, startPoint x: 291, startPoint y: 211, endPoint x: 228, endPoint y: 210, distance: 63.0
click at [228, 210] on form "Year [DATE] Make TOYOTA Model RAV4 Trim XLE PREMIUM VIN [US_VEHICLE_IDENTIFICAT…" at bounding box center [422, 272] width 396 height 239
copy span "[US_VEHICLE_IDENTIFICATION_NUMBER]"
click at [614, 23] on button "Edit" at bounding box center [606, 24] width 28 height 12
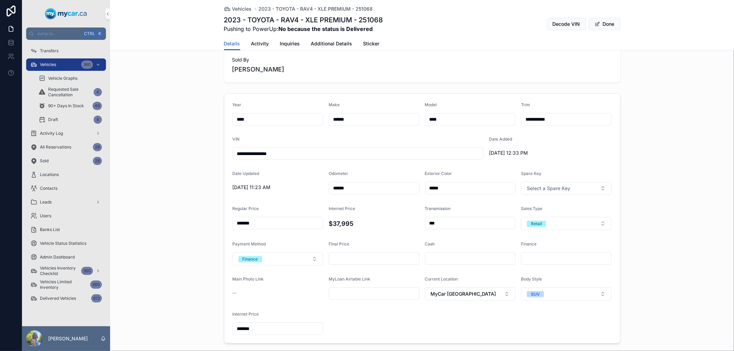
scroll to position [76, 0]
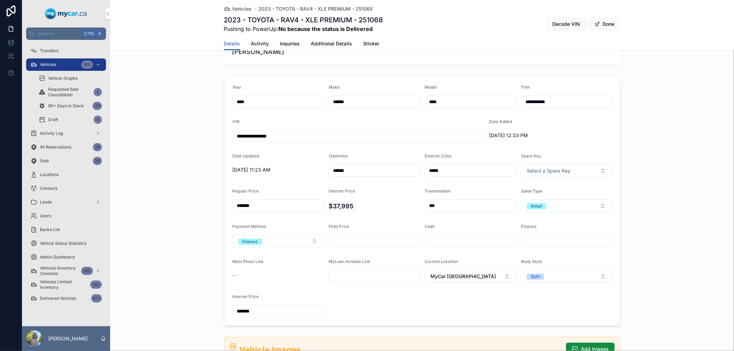
drag, startPoint x: 379, startPoint y: 171, endPoint x: 255, endPoint y: 166, distance: 124.0
click at [255, 166] on form "**********" at bounding box center [422, 200] width 396 height 249
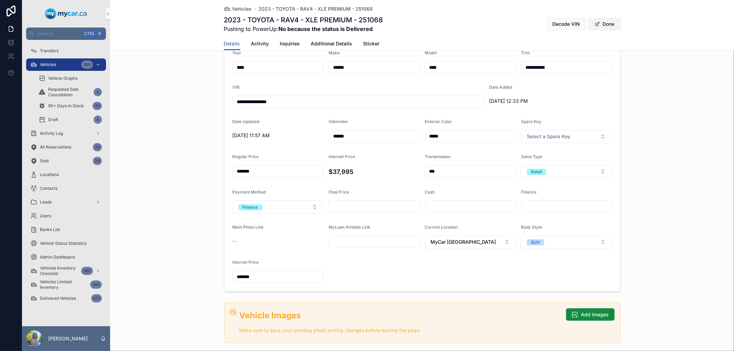
scroll to position [38, 0]
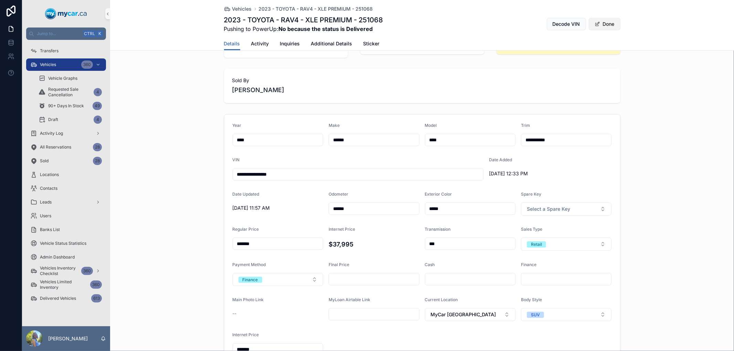
type input "******"
click at [605, 21] on button "Done" at bounding box center [605, 24] width 32 height 12
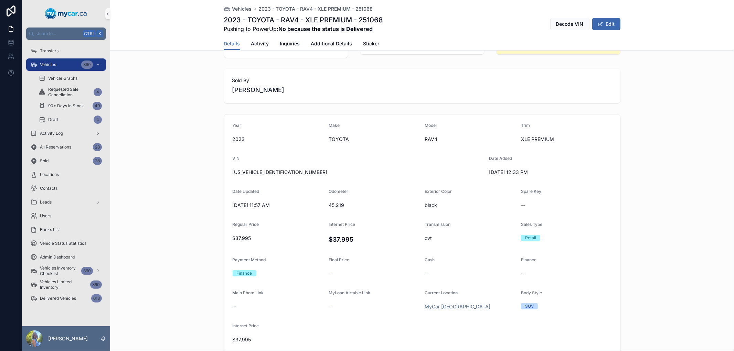
click at [178, 95] on div "Sold By [PERSON_NAME]" at bounding box center [422, 86] width 624 height 40
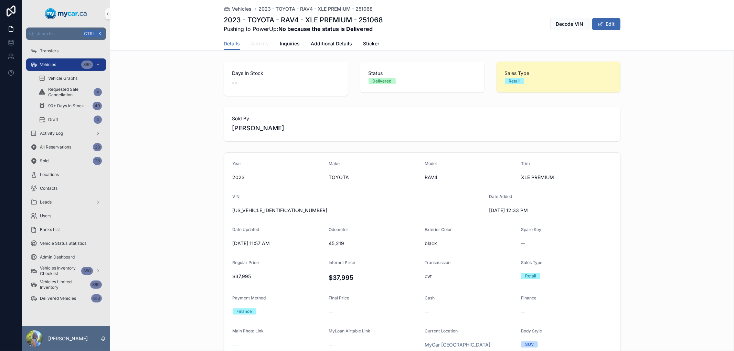
click at [251, 47] on link "Activity" at bounding box center [260, 45] width 18 height 14
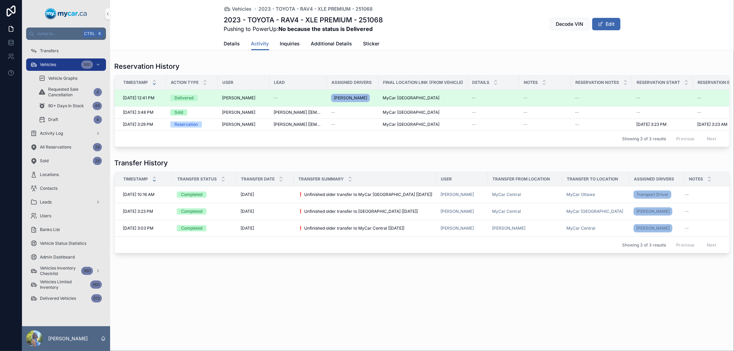
drag, startPoint x: 121, startPoint y: 98, endPoint x: 269, endPoint y: 100, distance: 148.0
click at [269, 100] on tr "[DATE] 12:41 PM [DATE] 12:41 PM Delivered [PERSON_NAME] -- [PERSON_NAME] MyCar …" at bounding box center [536, 98] width 842 height 17
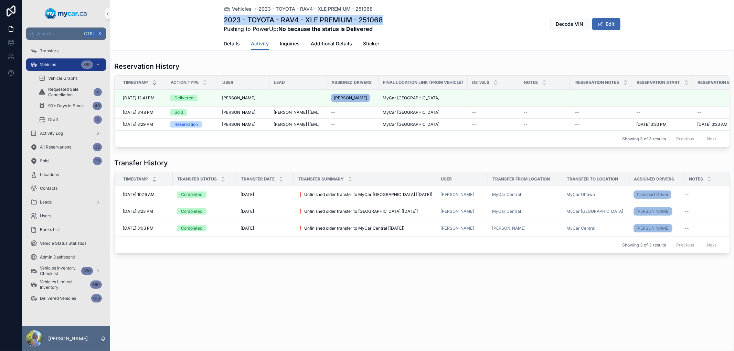
drag, startPoint x: 221, startPoint y: 21, endPoint x: 387, endPoint y: 18, distance: 165.9
click at [387, 18] on div "Vehicles 2023 - TOYOTA - RAV4 - XLE PREMIUM - 251068 2023 - TOYOTA - RAV4 - XLE…" at bounding box center [422, 25] width 624 height 51
copy h1 "2023 - TOYOTA - RAV4 - XLE PREMIUM - 251068"
